Goal: Use online tool/utility: Utilize a website feature to perform a specific function

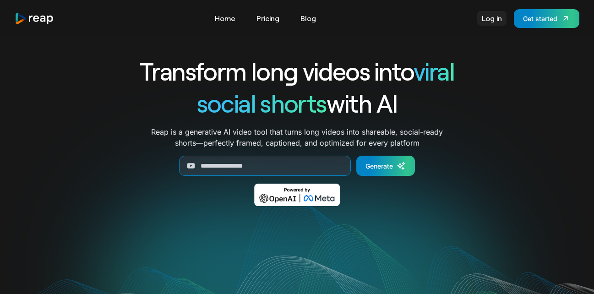
click at [487, 16] on link "Log in" at bounding box center [491, 18] width 29 height 15
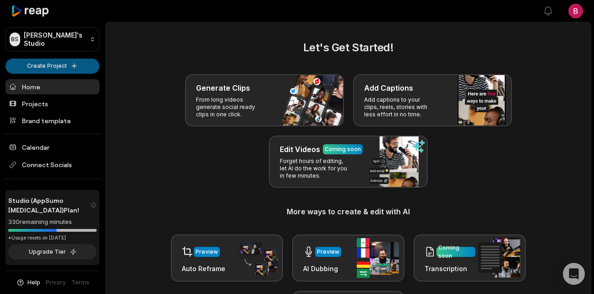
click at [68, 70] on html "[PERSON_NAME] Studio Create Project Home Projects Brand template Calendar Conne…" at bounding box center [297, 147] width 594 height 294
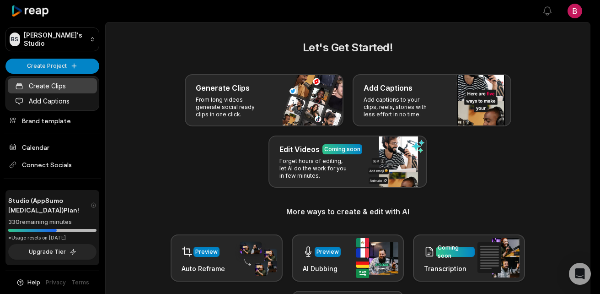
click at [63, 91] on link "Create Clips" at bounding box center [52, 85] width 89 height 15
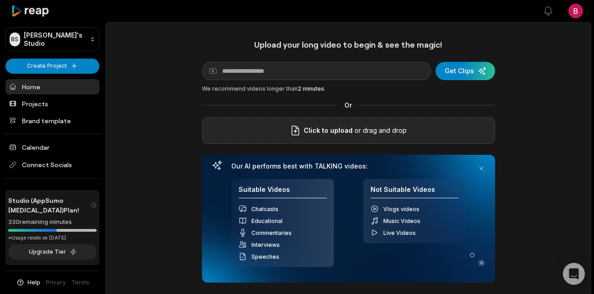
click at [357, 136] on div "Click to upload or drag and drop" at bounding box center [348, 130] width 293 height 27
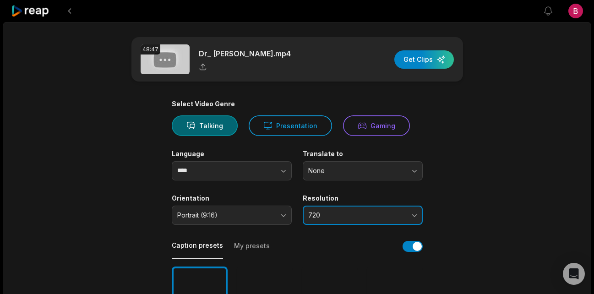
click at [400, 218] on span "720" at bounding box center [356, 215] width 96 height 8
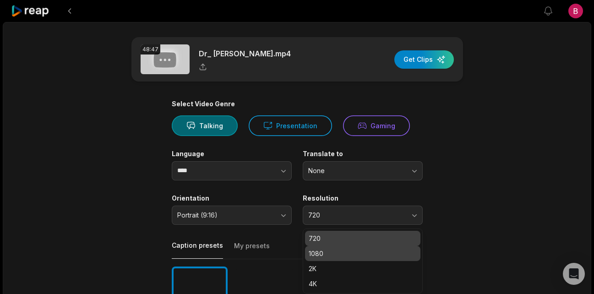
click at [357, 257] on p "1080" at bounding box center [362, 254] width 108 height 10
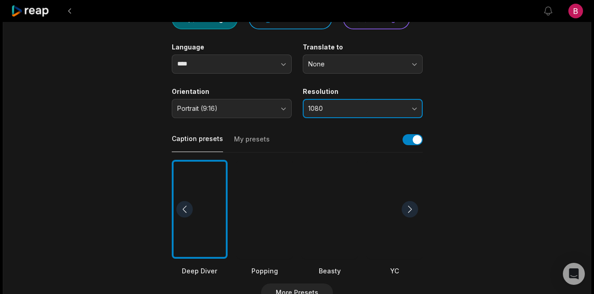
scroll to position [142, 0]
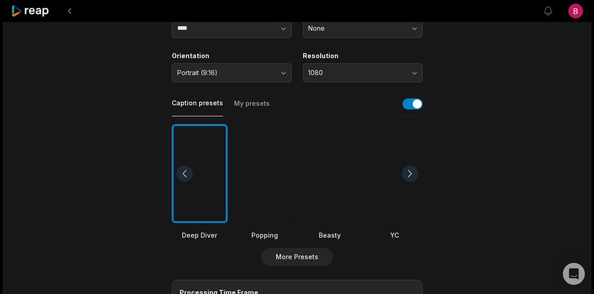
click at [287, 168] on div at bounding box center [265, 173] width 56 height 99
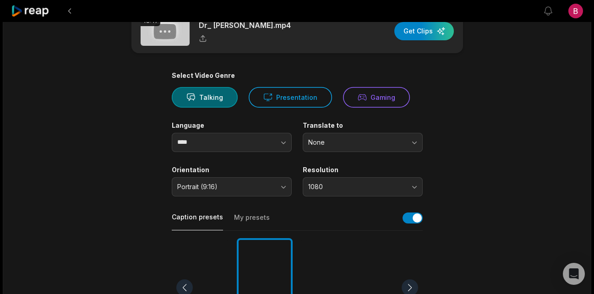
scroll to position [0, 0]
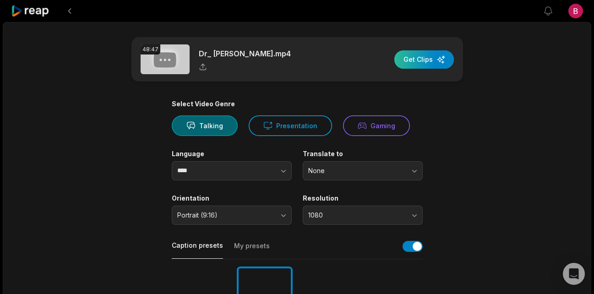
click at [433, 65] on div "button" at bounding box center [423, 59] width 59 height 18
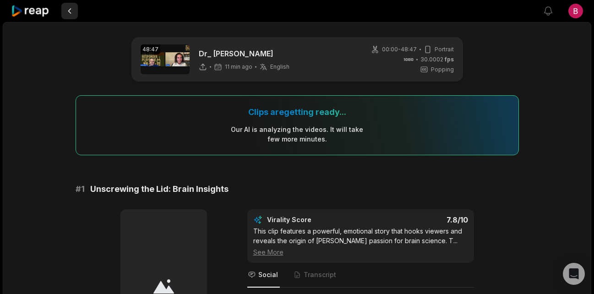
click at [74, 14] on button at bounding box center [69, 11] width 16 height 16
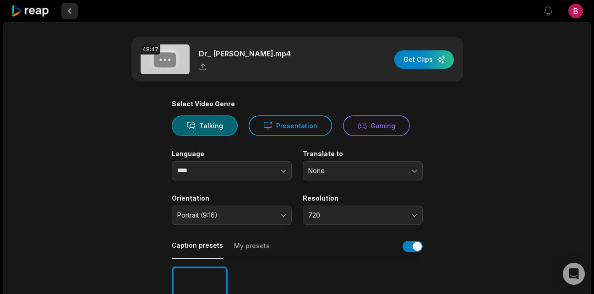
click at [76, 14] on button at bounding box center [69, 11] width 16 height 16
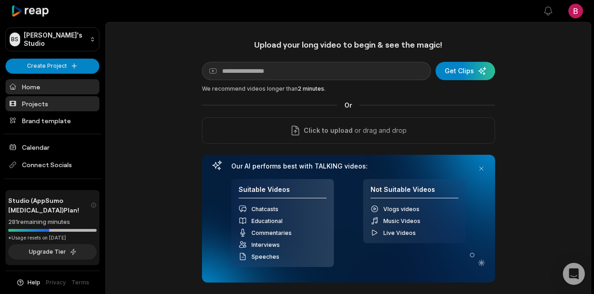
click at [51, 102] on link "Projects" at bounding box center [52, 103] width 94 height 15
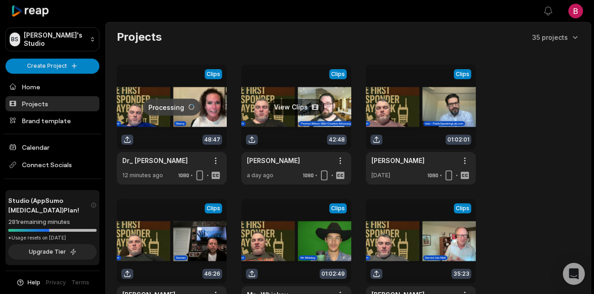
click at [293, 112] on link at bounding box center [296, 125] width 110 height 120
